Goal: Communication & Community: Ask a question

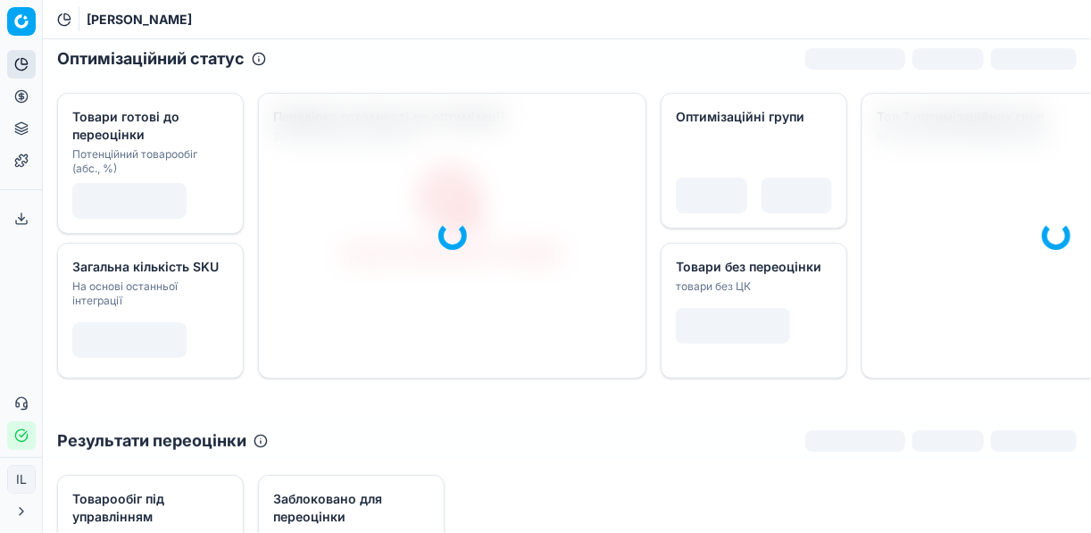
click at [21, 94] on icon at bounding box center [21, 96] width 4 height 4
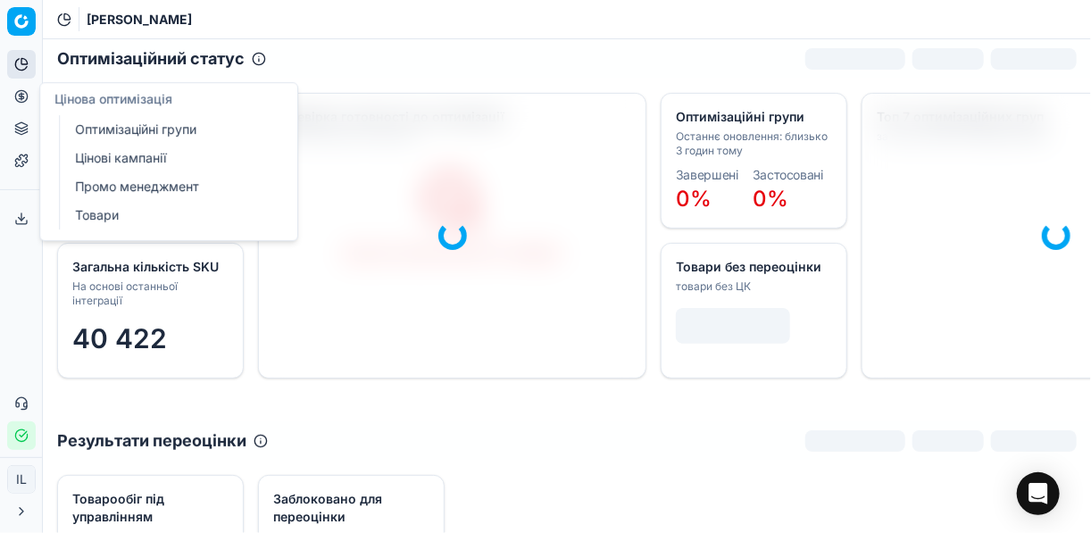
click at [22, 96] on icon at bounding box center [21, 96] width 4 height 4
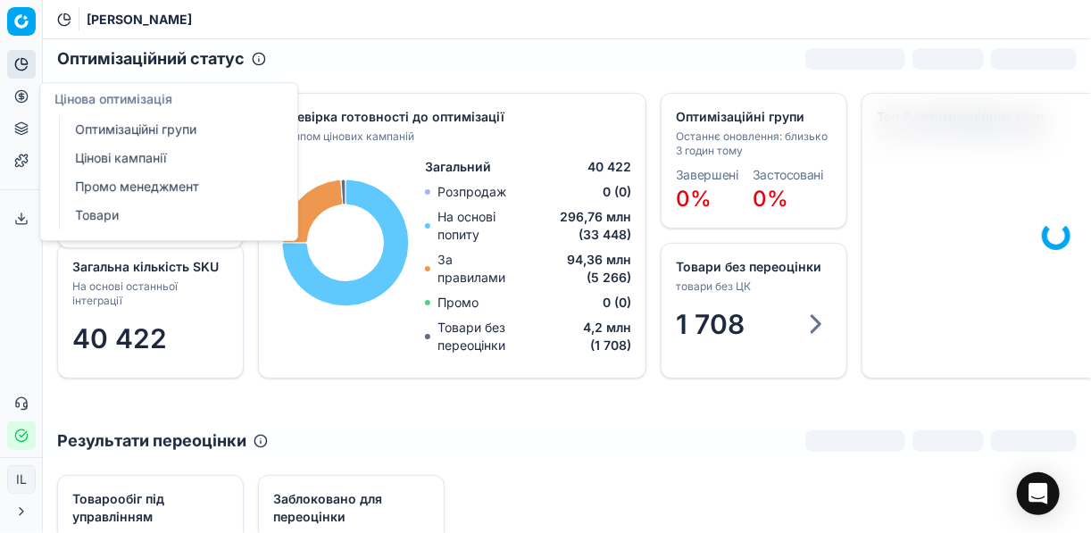
click at [160, 132] on link "Оптимізаційні групи" at bounding box center [172, 129] width 208 height 25
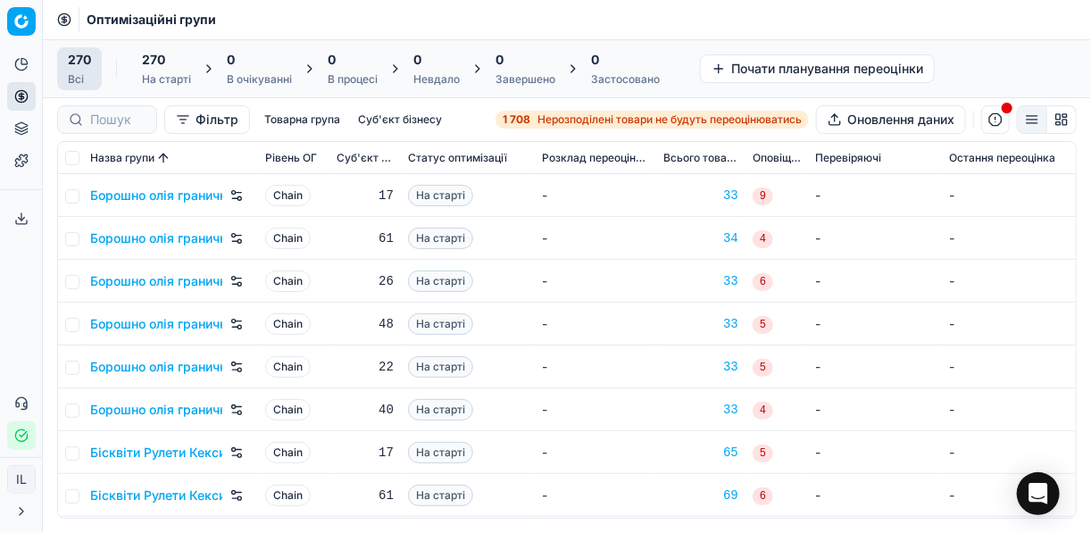
click at [559, 114] on span "Нерозподілені товари не будуть переоцінюватись" at bounding box center [670, 120] width 264 height 14
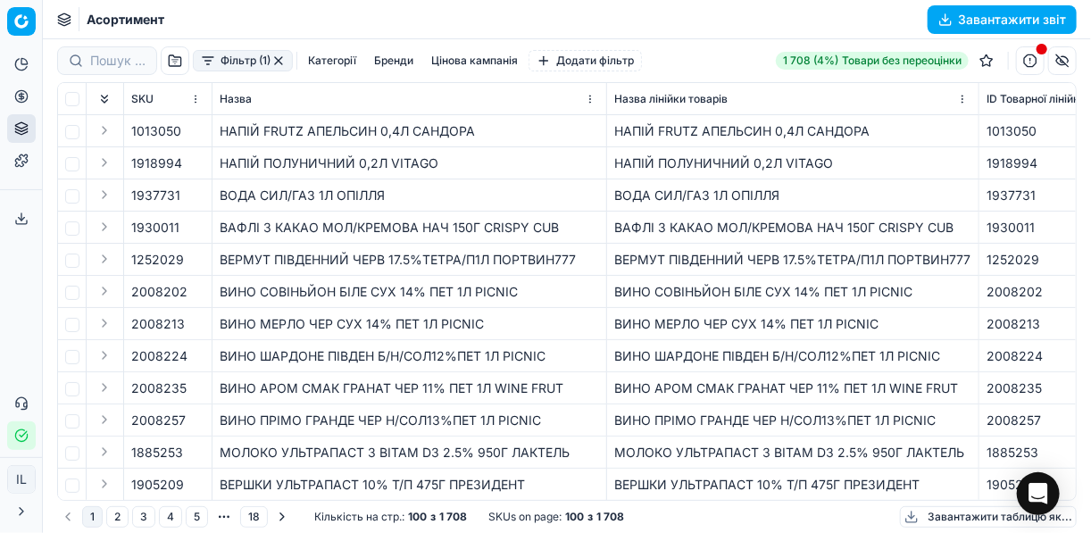
click at [206, 65] on button "Фільтр (1)" at bounding box center [243, 60] width 100 height 21
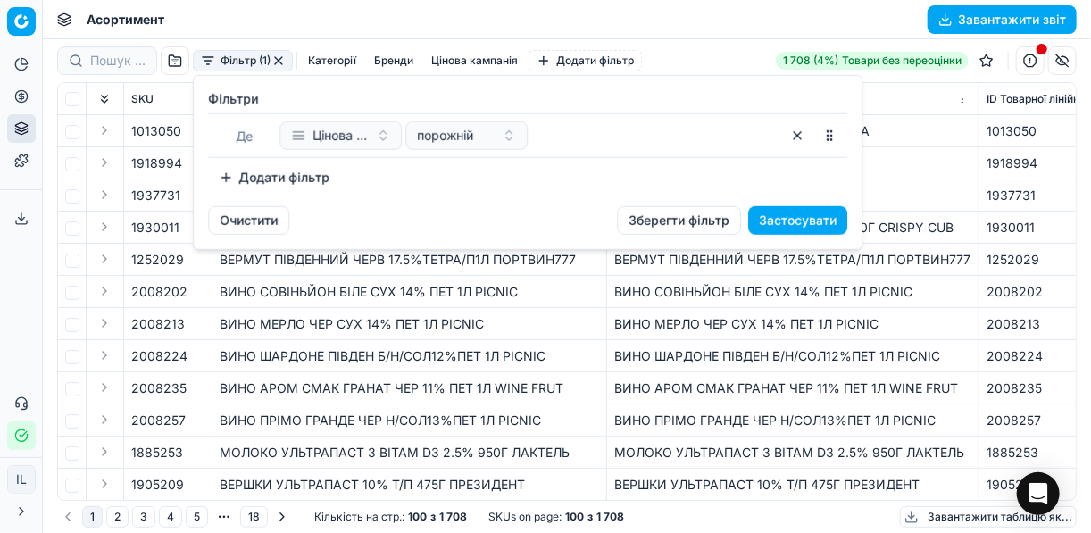
click at [228, 177] on button "Додати фільтр" at bounding box center [274, 177] width 132 height 29
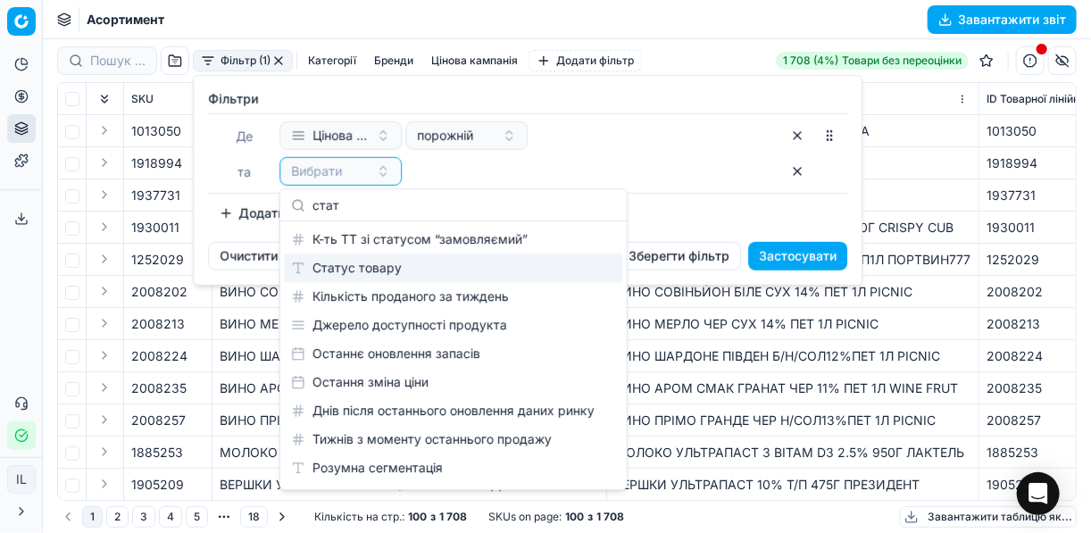
type input "стат"
click at [381, 269] on div "Статус товару" at bounding box center [453, 268] width 339 height 29
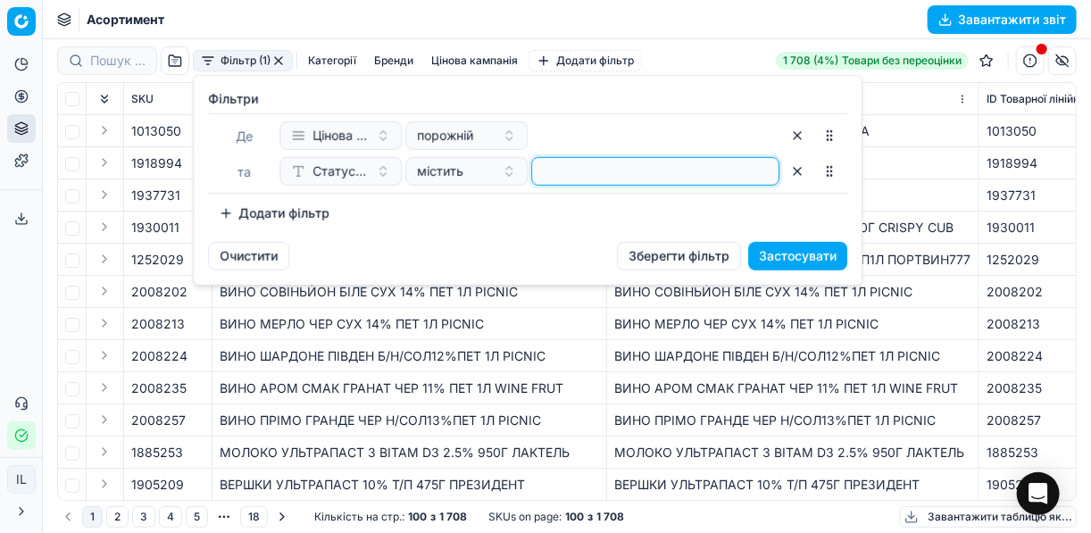
click at [573, 177] on input at bounding box center [655, 171] width 232 height 27
type input "1"
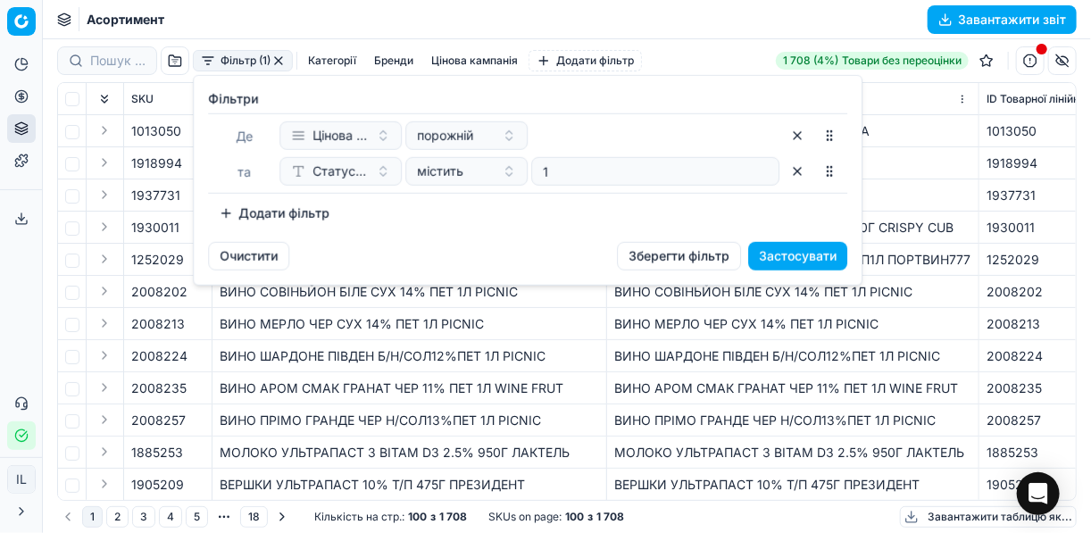
click at [231, 206] on button "Додати фільтр" at bounding box center [274, 213] width 132 height 29
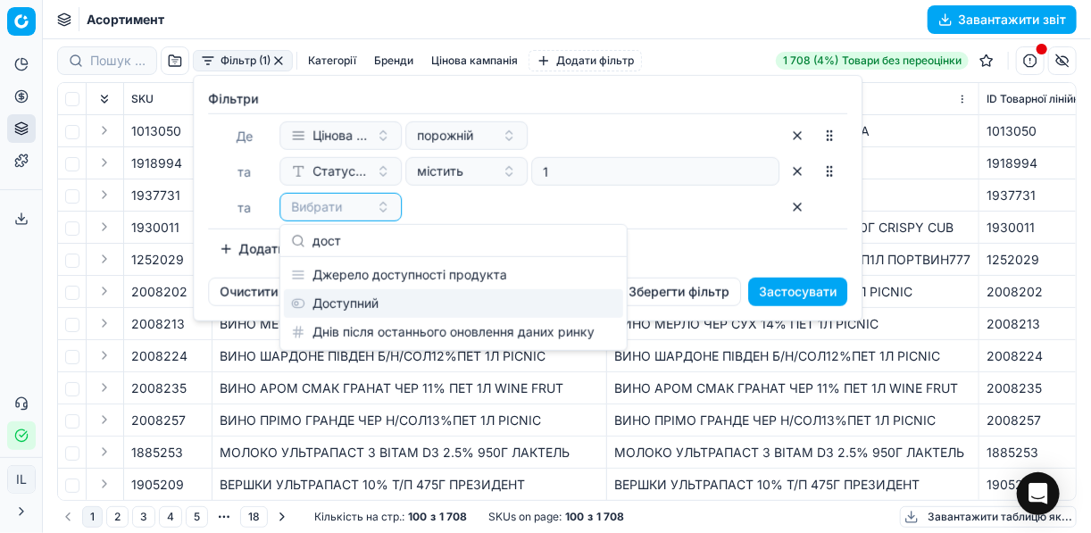
type input "дост"
click at [346, 296] on div "Доступний" at bounding box center [453, 303] width 339 height 29
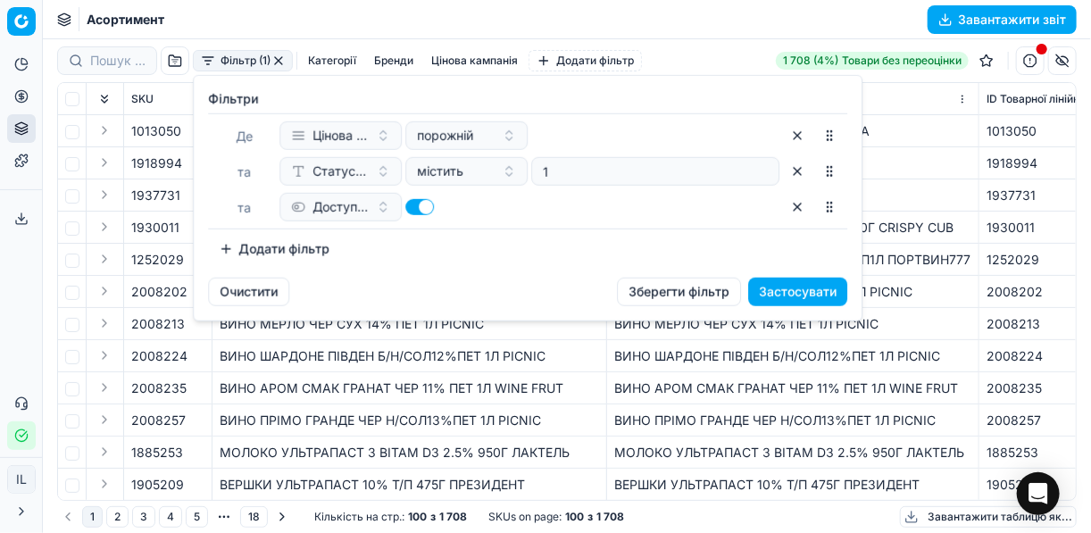
click at [235, 250] on button "Додати фільтр" at bounding box center [274, 249] width 132 height 29
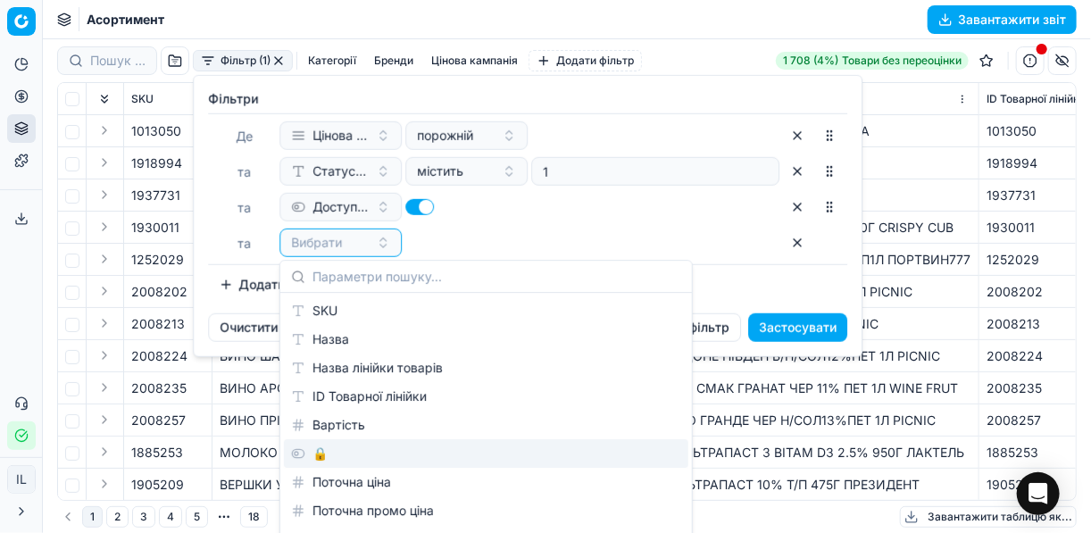
click at [318, 456] on div "🔒" at bounding box center [486, 453] width 405 height 29
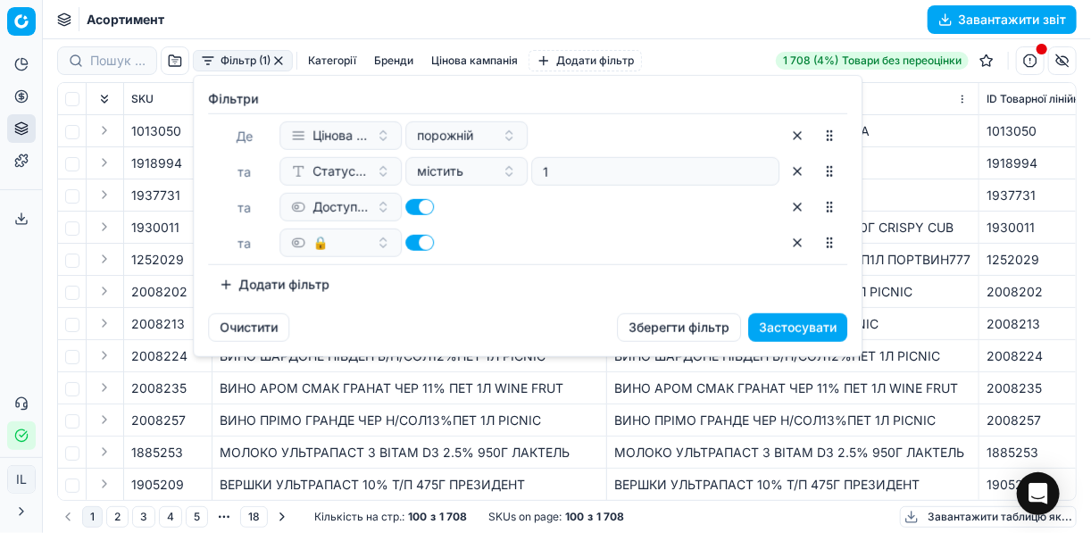
click at [411, 240] on button "button" at bounding box center [419, 243] width 29 height 16
checkbox input "false"
click at [778, 326] on button "Застосувати" at bounding box center [797, 327] width 99 height 29
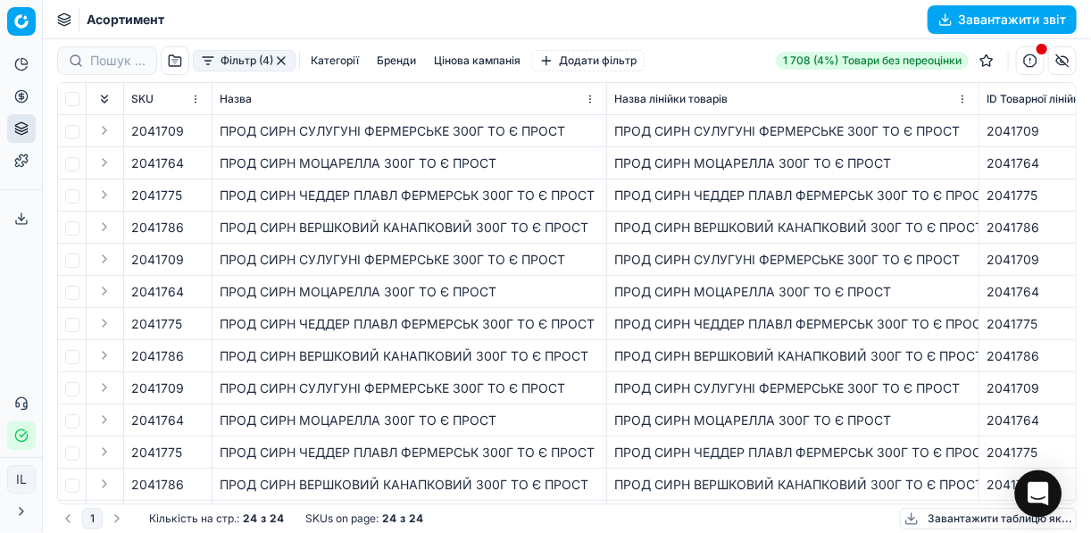
click at [1038, 497] on icon "Open Intercom Messenger" at bounding box center [1038, 493] width 21 height 23
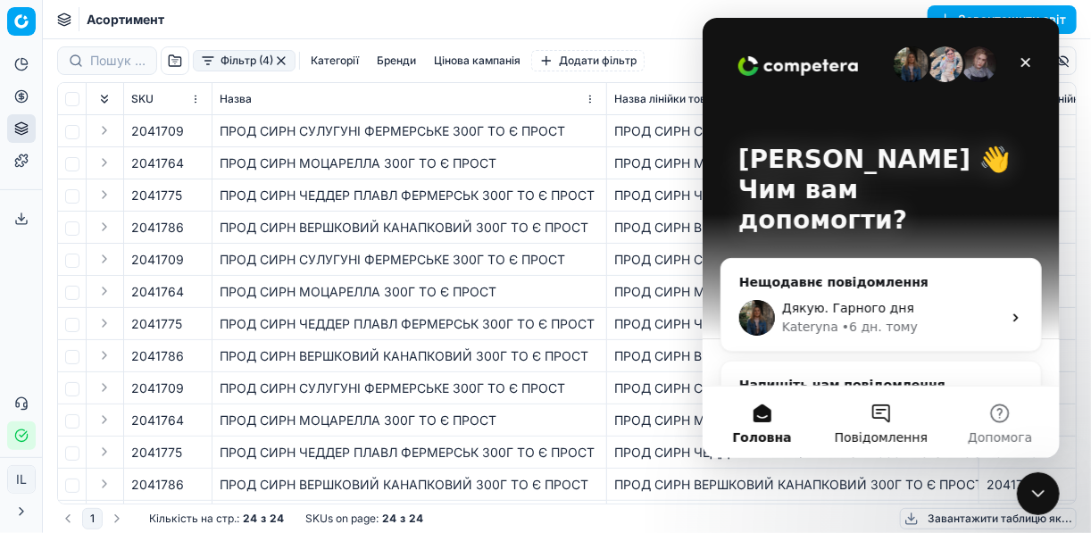
click at [888, 416] on button "Повідомлення" at bounding box center [880, 422] width 119 height 71
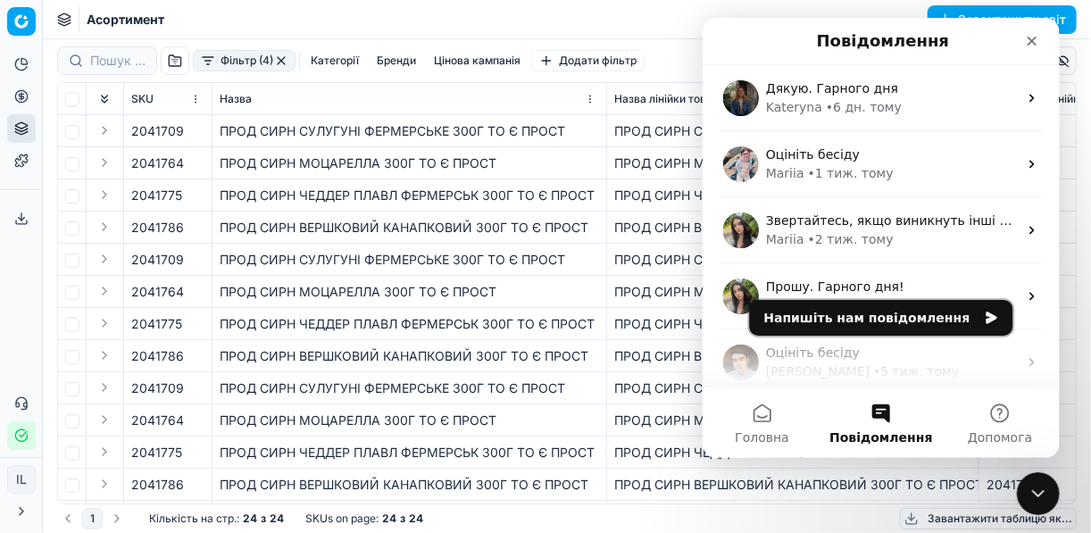
click at [915, 322] on button "Напишіть нам повідомлення" at bounding box center [880, 318] width 263 height 36
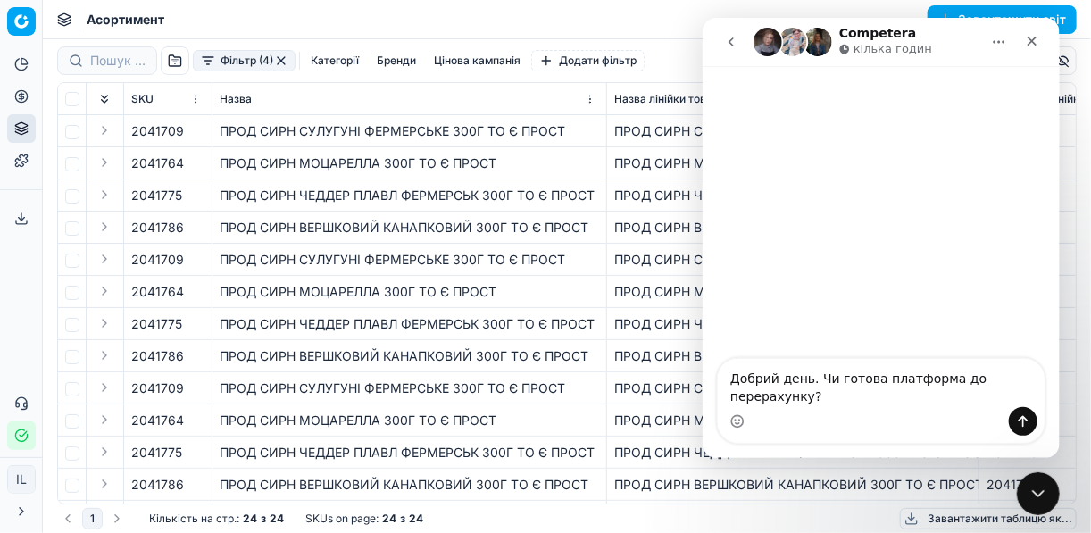
type textarea "Добрий день. Чи готова платформа до перерахунку?"
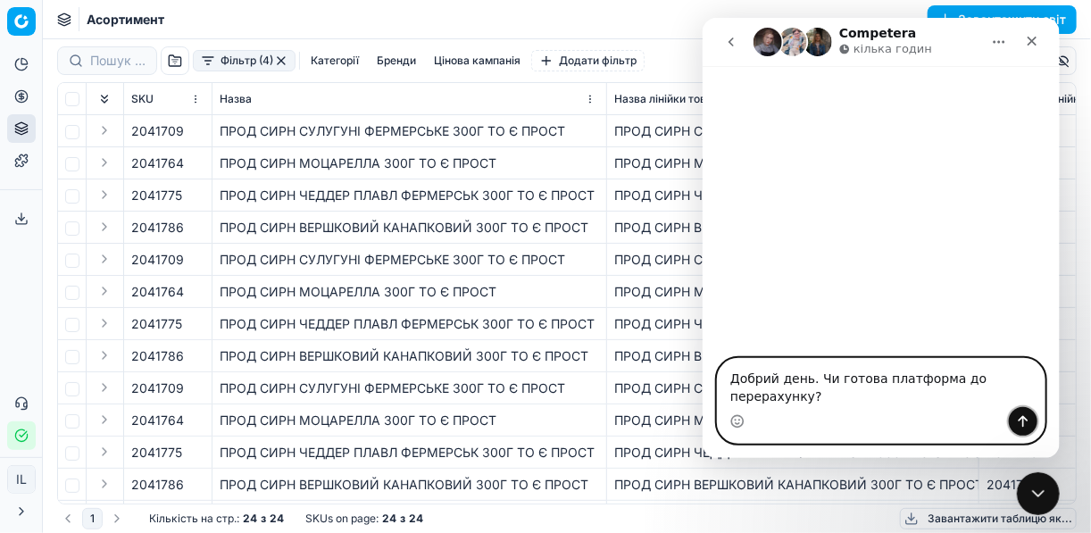
click at [1018, 421] on icon "Надіслати повідомлення…" at bounding box center [1023, 422] width 10 height 12
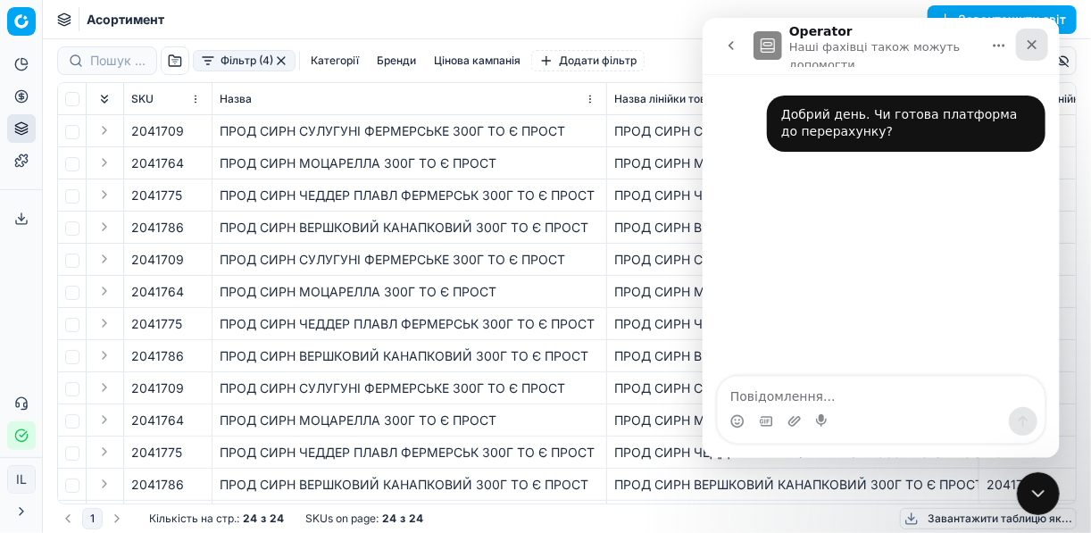
click at [1025, 48] on icon "Закрити" at bounding box center [1031, 45] width 14 height 14
